Goal: Information Seeking & Learning: Learn about a topic

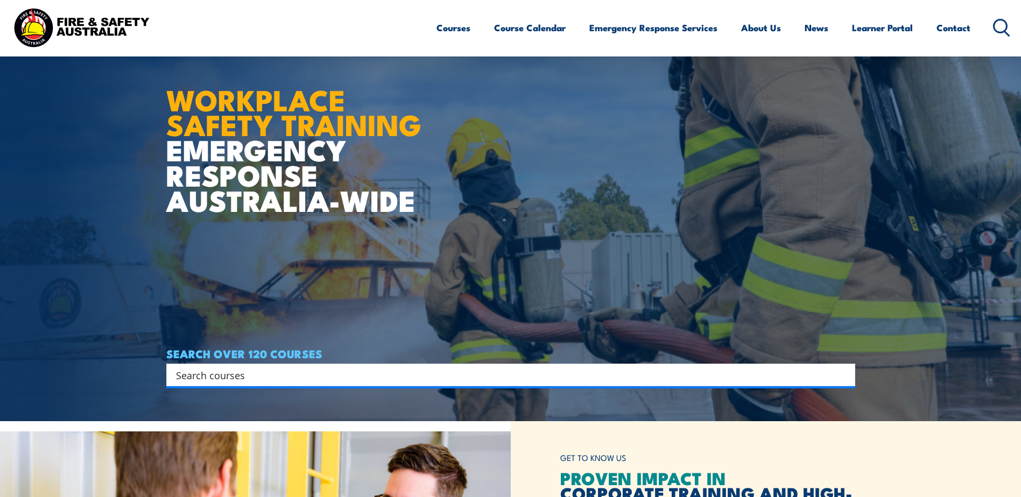
scroll to position [124, 0]
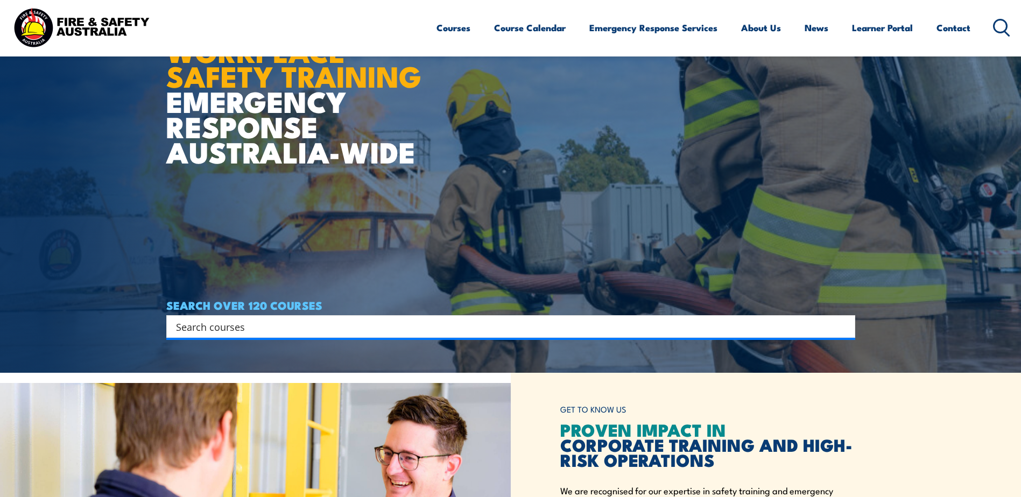
click at [238, 324] on input "Search input" at bounding box center [503, 327] width 655 height 16
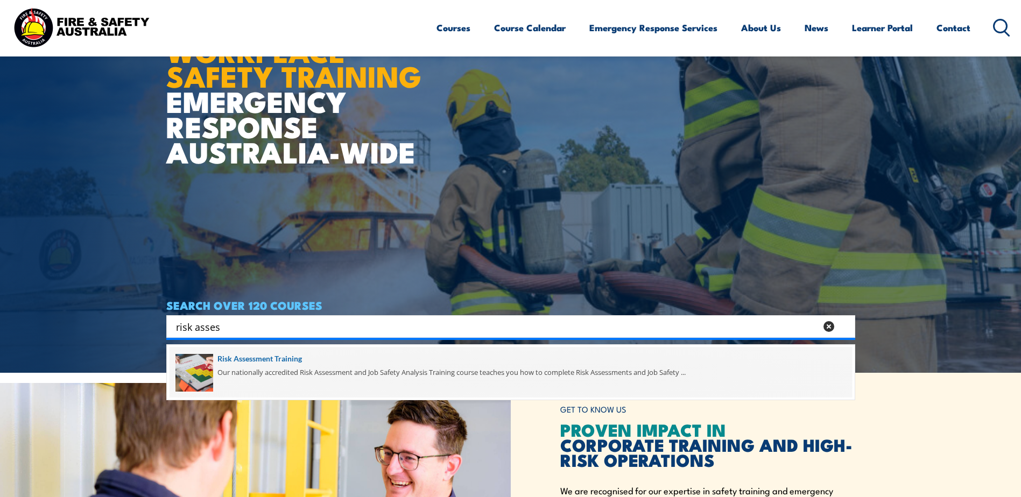
type input "risk asses"
click at [242, 358] on span at bounding box center [511, 372] width 682 height 51
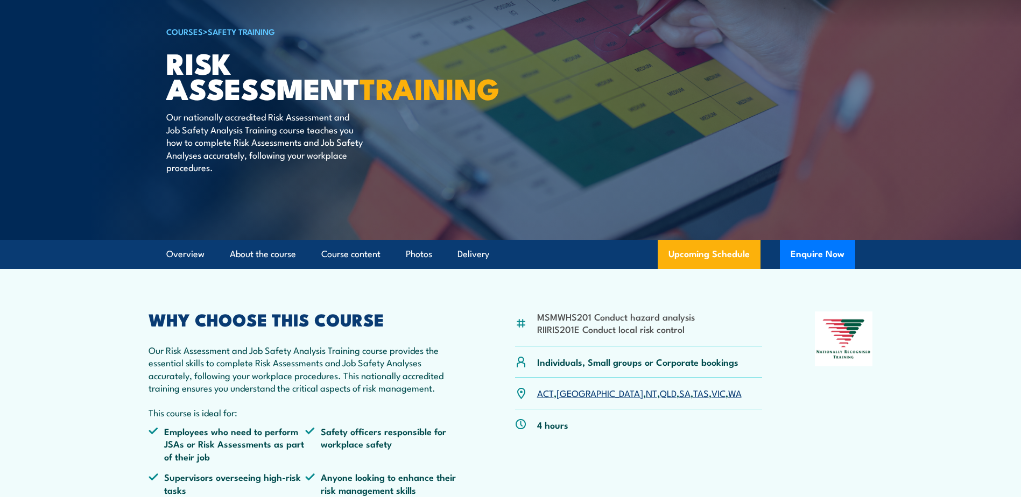
scroll to position [130, 0]
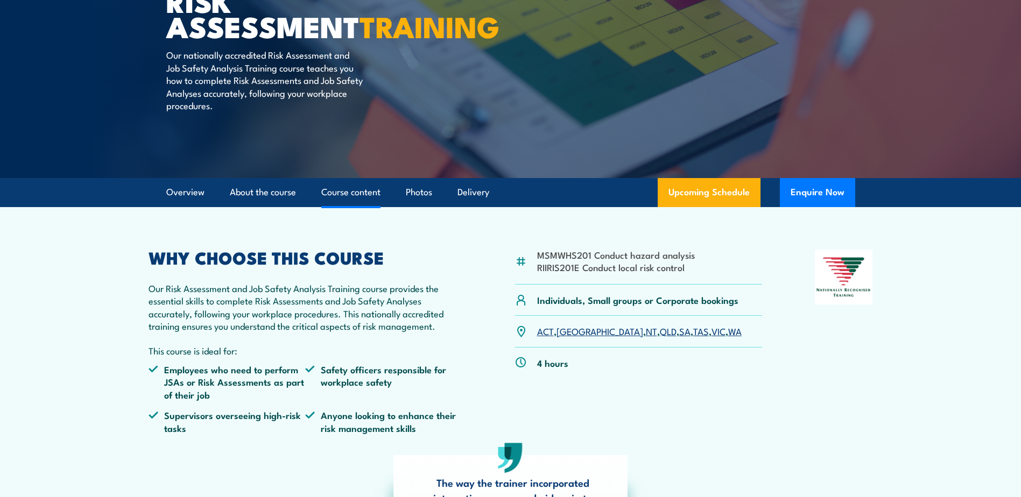
click at [357, 193] on link "Course content" at bounding box center [350, 192] width 59 height 29
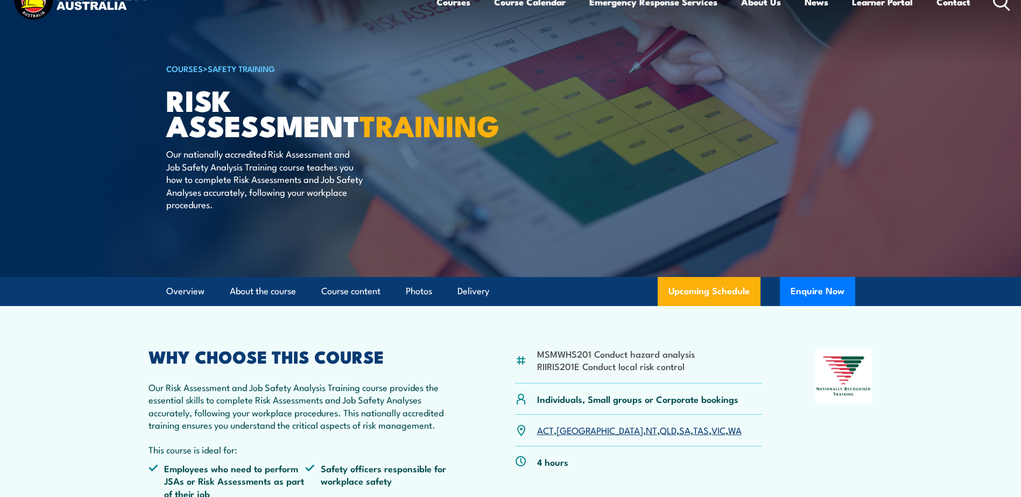
scroll to position [32, 0]
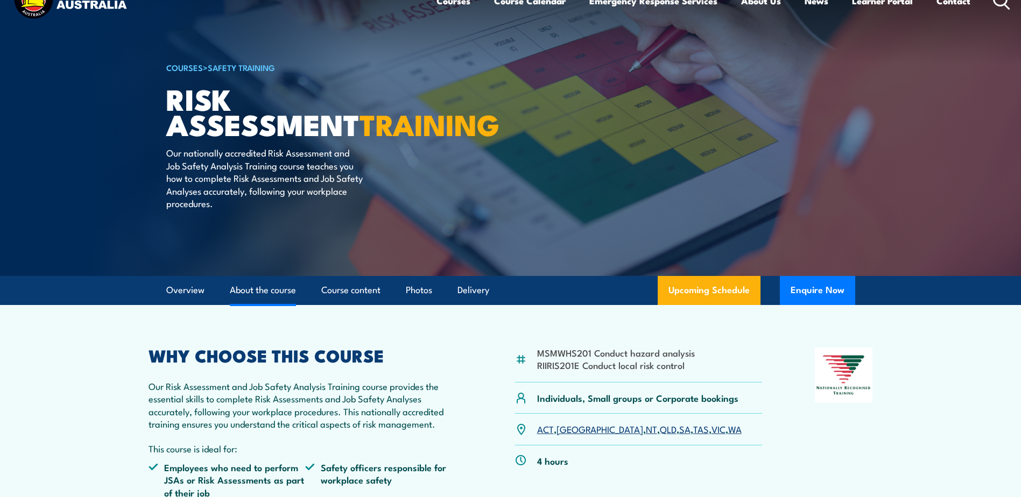
click at [238, 290] on link "About the course" at bounding box center [263, 290] width 66 height 29
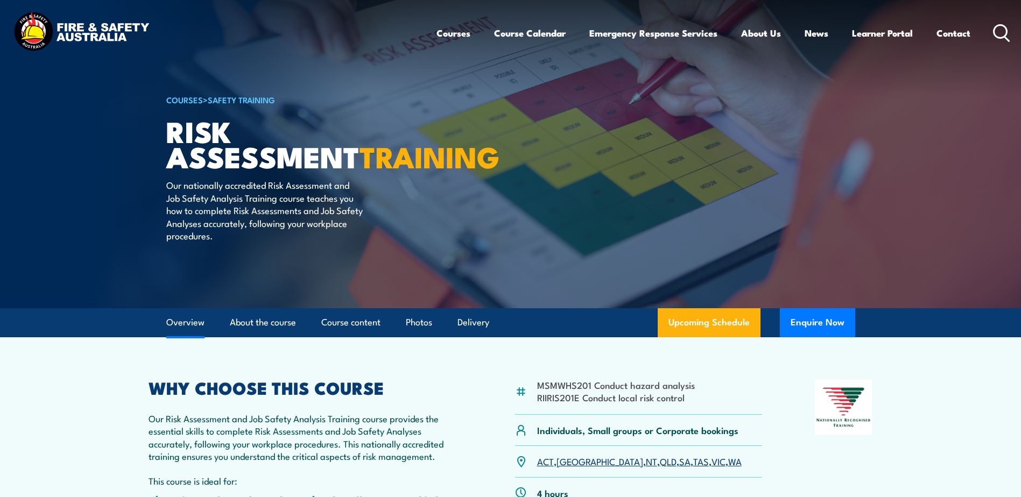
click at [181, 322] on link "Overview" at bounding box center [185, 322] width 38 height 29
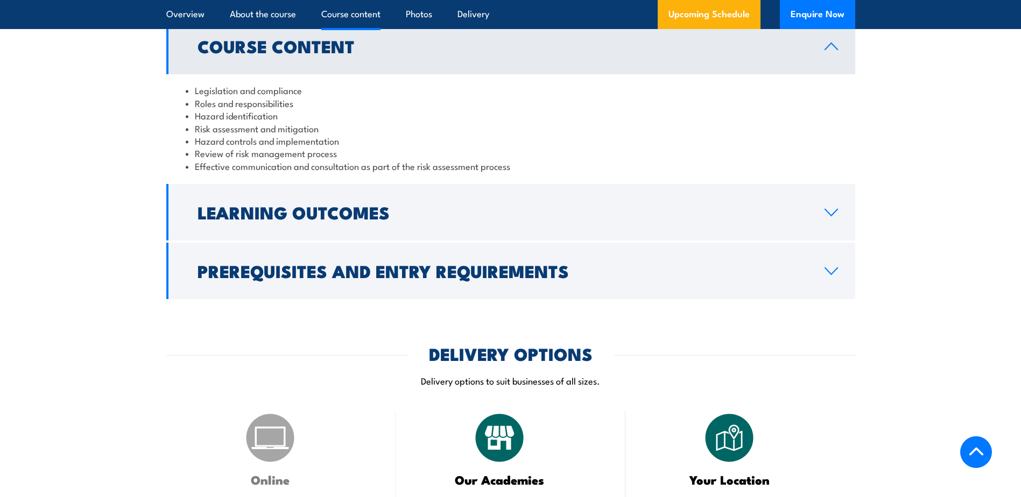
scroll to position [1072, 0]
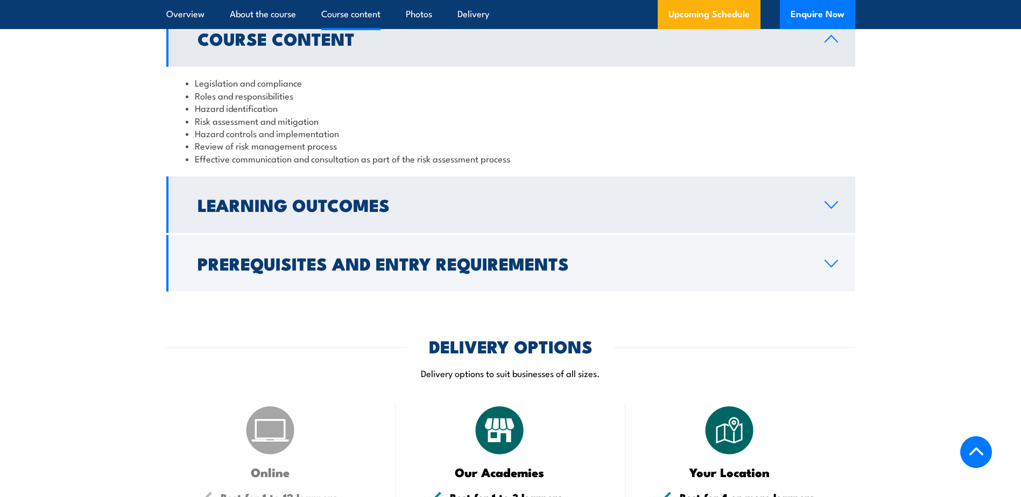
click at [834, 208] on icon at bounding box center [831, 205] width 12 height 6
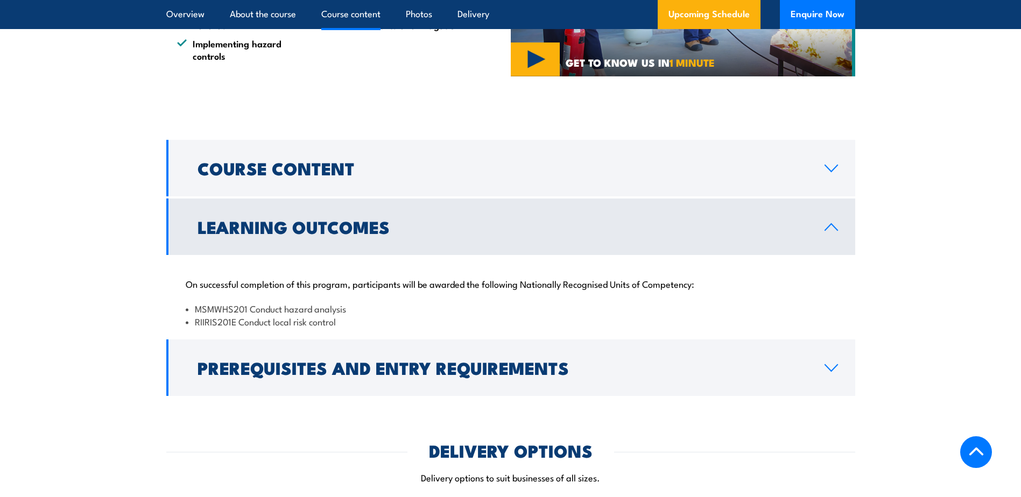
scroll to position [921, 0]
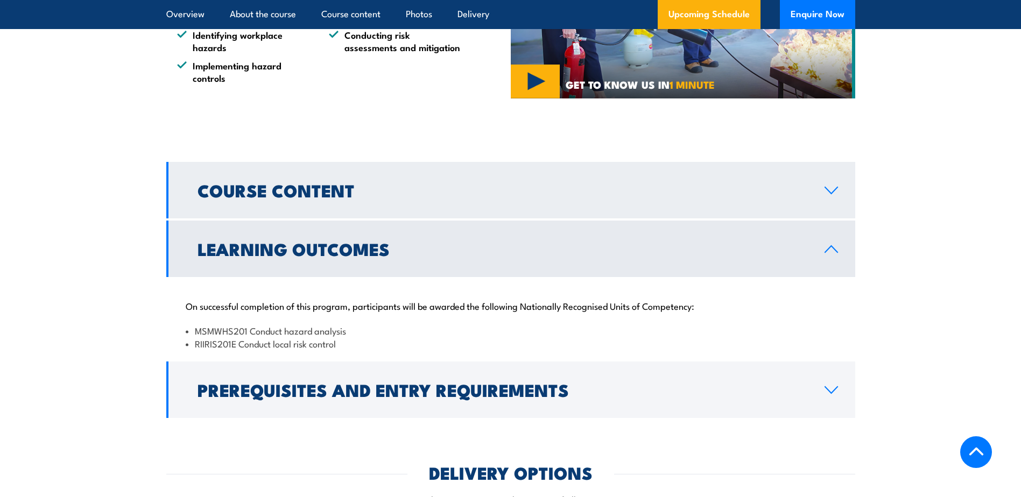
click at [797, 197] on h2 "Course Content" at bounding box center [502, 189] width 610 height 15
